Goal: Task Accomplishment & Management: Manage account settings

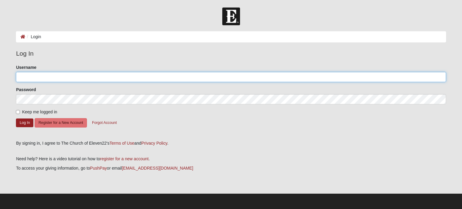
type input "[EMAIL_ADDRESS][DOMAIN_NAME]"
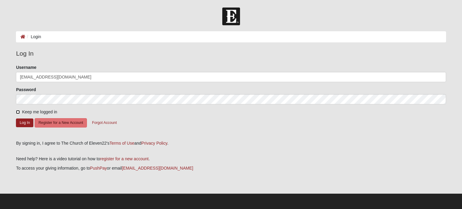
click at [18, 112] on input "Keep me logged in" at bounding box center [18, 112] width 4 height 4
checkbox input "true"
click at [22, 123] on button "Log In" at bounding box center [24, 122] width 17 height 9
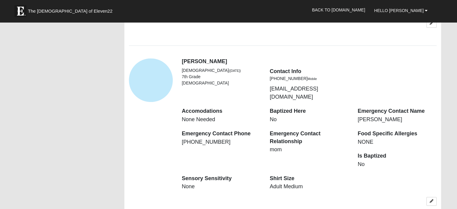
scroll to position [500, 0]
click at [153, 72] on div "View Fullsize Photo" at bounding box center [151, 81] width 44 height 44
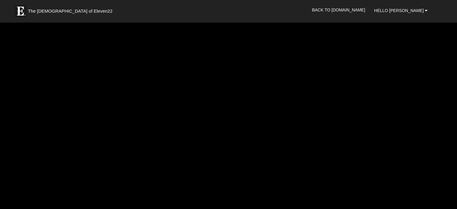
scroll to position [499, 0]
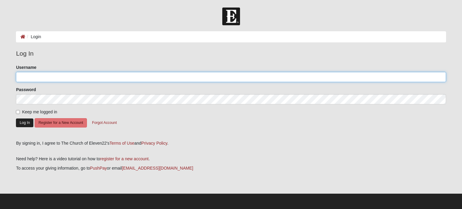
type input "[EMAIL_ADDRESS][DOMAIN_NAME]"
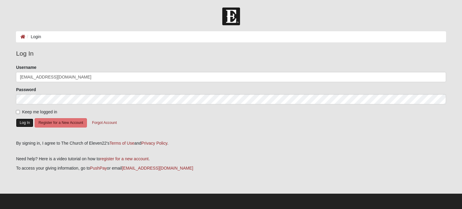
click at [24, 119] on button "Log In" at bounding box center [24, 122] width 17 height 9
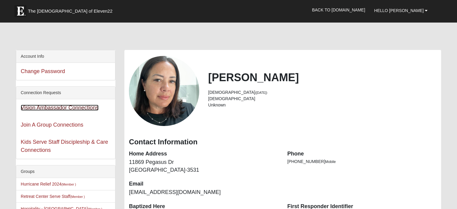
click at [61, 108] on link "Vision Ambassador Connections" at bounding box center [60, 108] width 78 height 6
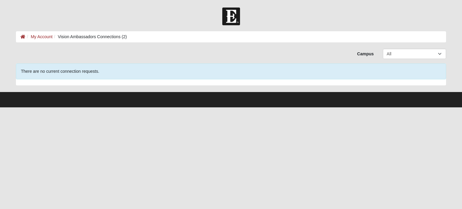
click at [93, 36] on li "Vision Ambassadors Connections (2)" at bounding box center [90, 37] width 74 height 6
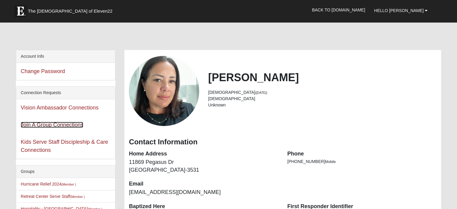
click at [45, 125] on link "Join A Group Connections" at bounding box center [52, 125] width 63 height 6
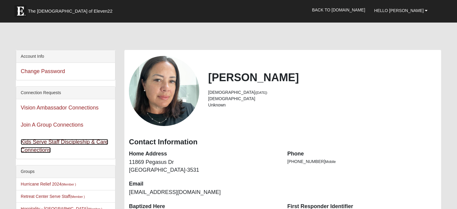
click at [32, 144] on link "Kids Serve Staff Discipleship & Care Connections" at bounding box center [64, 146] width 87 height 14
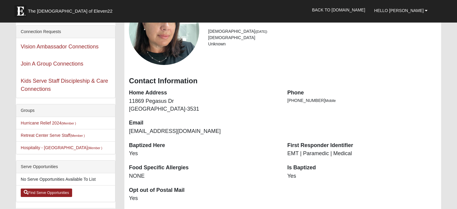
scroll to position [61, 0]
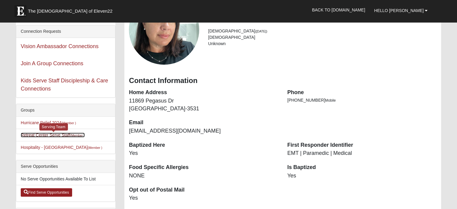
click at [66, 134] on link "Retreat Center Serve Staff (Member )" at bounding box center [53, 135] width 64 height 5
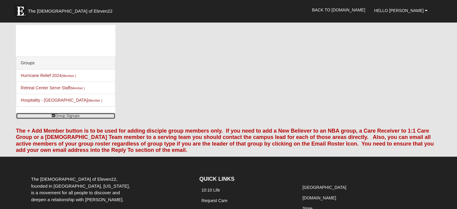
click at [58, 118] on link "Group Signups" at bounding box center [65, 116] width 99 height 6
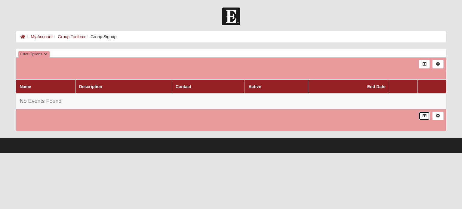
click at [426, 118] on link at bounding box center [423, 115] width 11 height 9
click at [421, 66] on link at bounding box center [423, 64] width 11 height 9
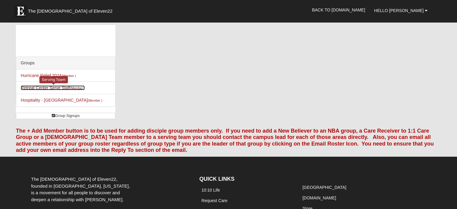
click at [37, 88] on link "Retreat Center Serve Staff (Member )" at bounding box center [53, 87] width 64 height 5
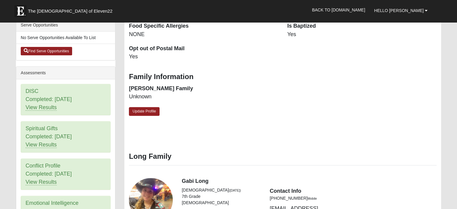
scroll to position [138, 0]
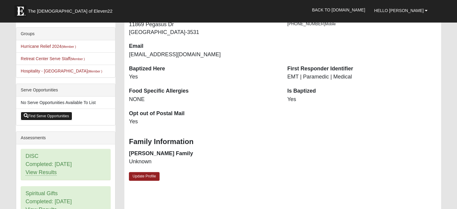
click at [41, 113] on link "Find Serve Opportunities" at bounding box center [46, 116] width 51 height 8
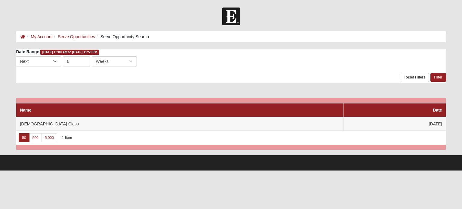
click at [73, 71] on div "Date Range [DATE] 12:00 AM to [DATE] 11:59 PM Last Next 6 Day Week Month Days W…" at bounding box center [230, 61] width 438 height 24
click at [66, 138] on div "1 Item" at bounding box center [67, 137] width 10 height 5
click at [44, 137] on link "5,000" at bounding box center [49, 137] width 16 height 9
click at [34, 137] on link "500" at bounding box center [35, 137] width 13 height 9
click at [436, 77] on link "Filter" at bounding box center [437, 77] width 15 height 9
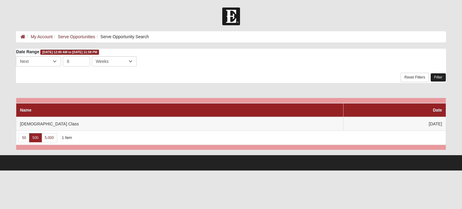
drag, startPoint x: 0, startPoint y: 0, endPoint x: 436, endPoint y: 77, distance: 442.8
click at [436, 77] on link "Filter" at bounding box center [437, 77] width 15 height 9
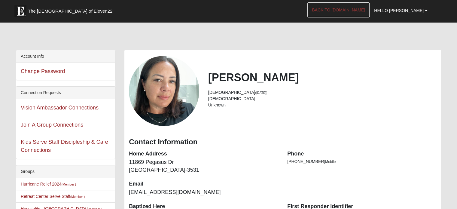
click at [362, 11] on link "Back to [DOMAIN_NAME]" at bounding box center [338, 9] width 62 height 15
